Goal: Go to known website: Access a specific website the user already knows

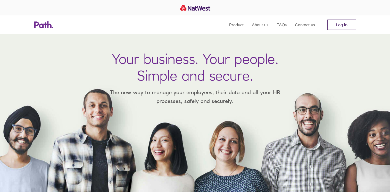
click at [344, 20] on link "Log in" at bounding box center [342, 25] width 29 height 10
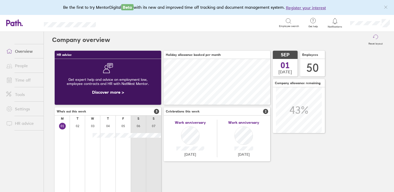
scroll to position [46, 107]
